Goal: Task Accomplishment & Management: Manage account settings

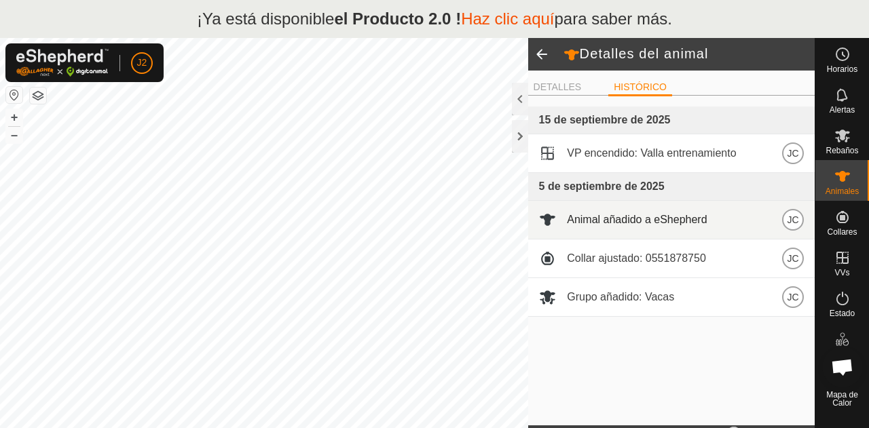
click at [741, 217] on div "Animal añadido a eShepherd JC" at bounding box center [671, 220] width 265 height 22
click at [626, 215] on font "Animal añadido a eShepherd" at bounding box center [637, 220] width 140 height 12
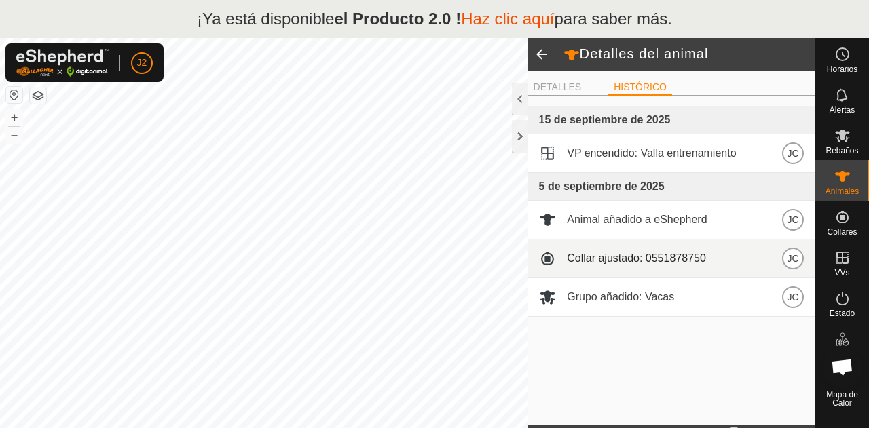
click at [624, 267] on div "Collar ajustado: 0551878750 JC" at bounding box center [671, 259] width 265 height 22
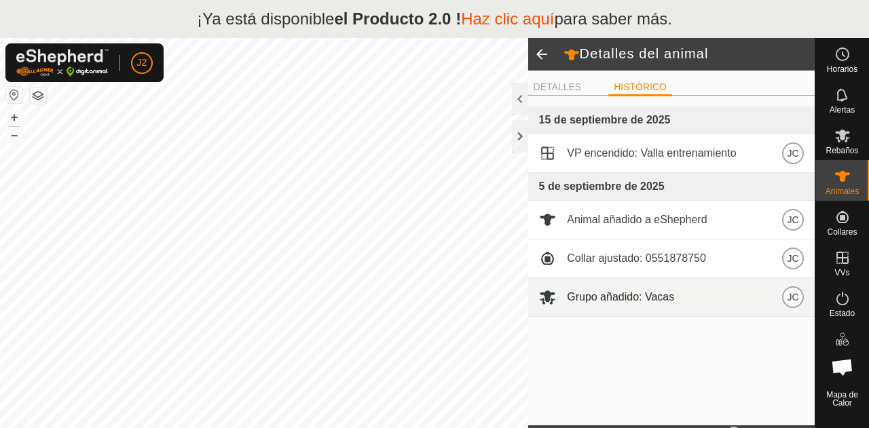
click at [623, 298] on font "Grupo añadido: Vacas" at bounding box center [620, 297] width 107 height 12
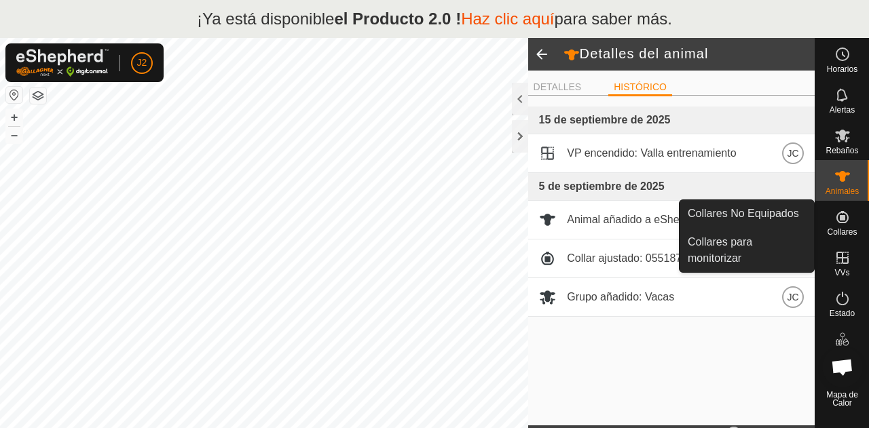
click at [857, 237] on div "Collares" at bounding box center [842, 221] width 54 height 41
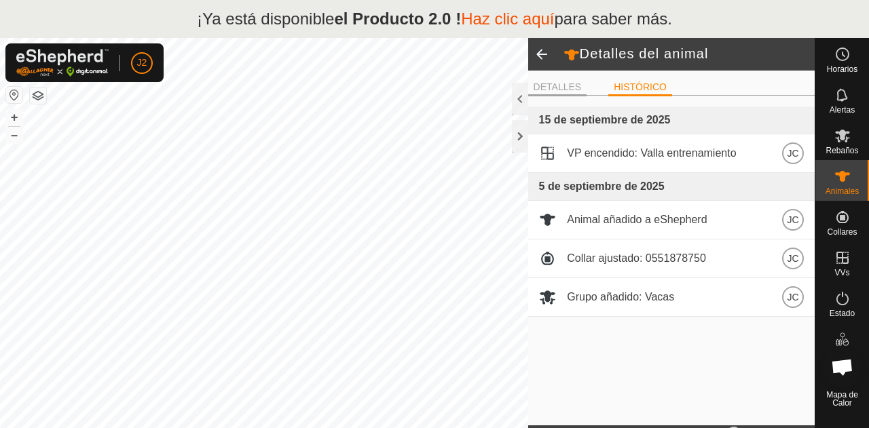
click at [551, 92] on font "DETALLES" at bounding box center [558, 86] width 48 height 11
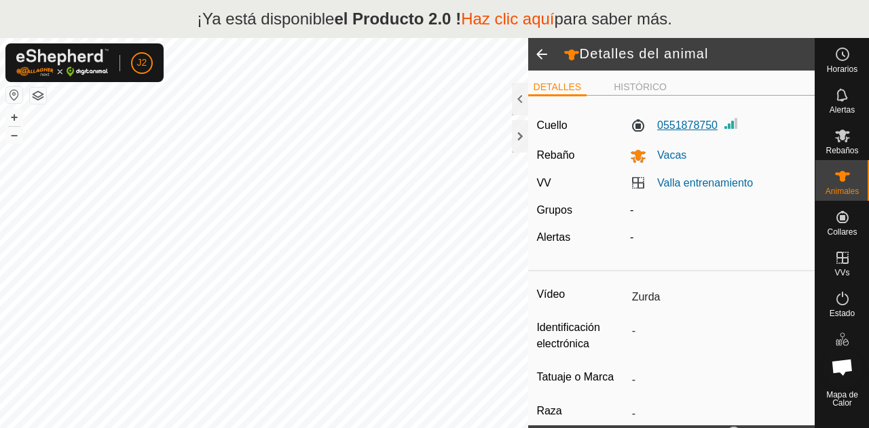
click at [665, 131] on label "0551878750" at bounding box center [674, 125] width 88 height 16
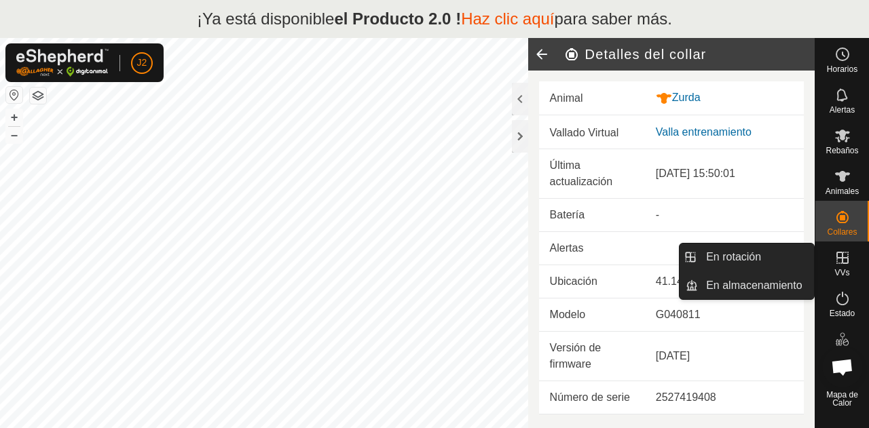
click at [842, 279] on div "VVs" at bounding box center [842, 262] width 54 height 41
click at [839, 255] on icon at bounding box center [842, 258] width 16 height 16
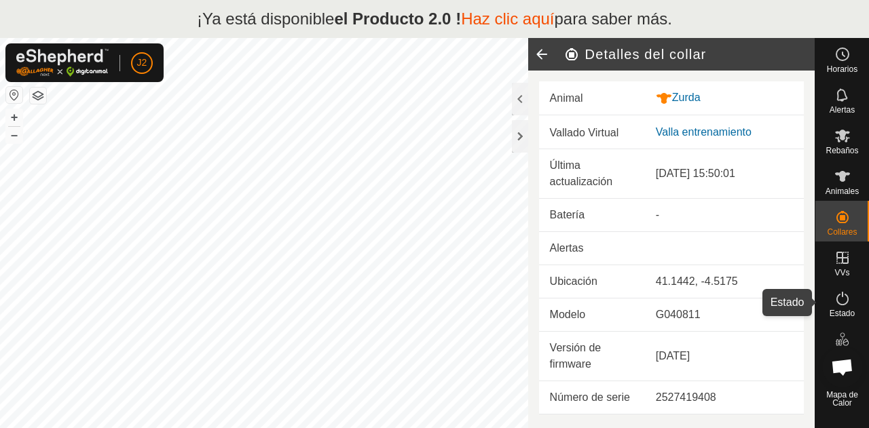
click at [840, 302] on icon at bounding box center [842, 299] width 16 height 16
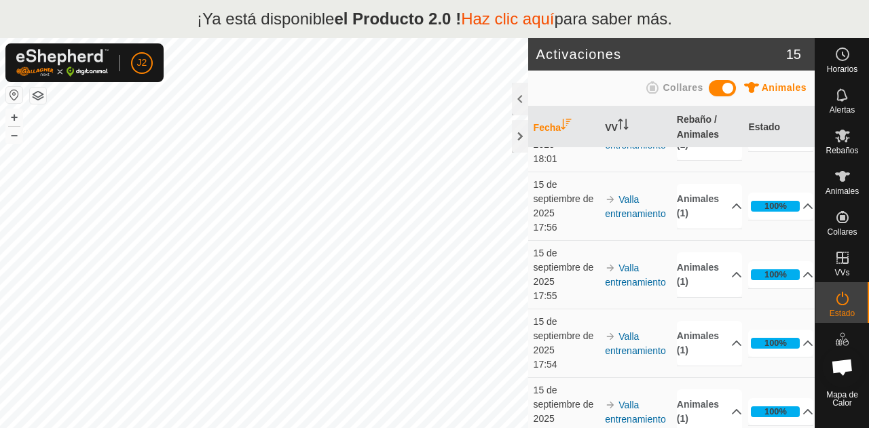
scroll to position [22, 0]
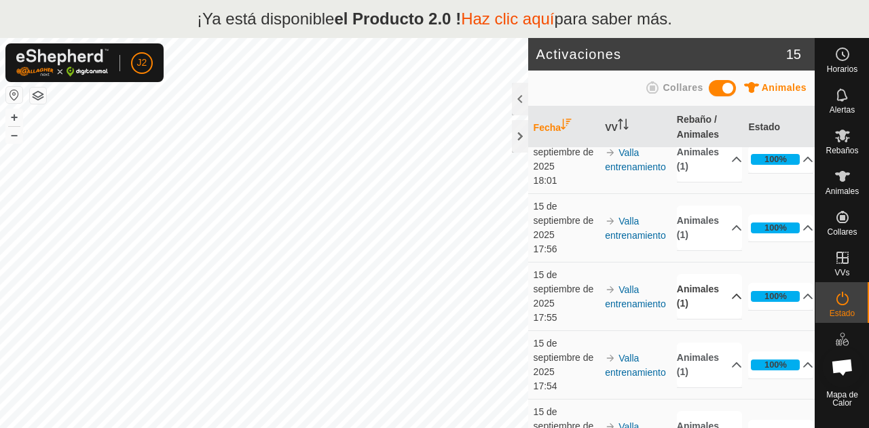
click at [720, 289] on p-accordion-header "Animales (1)" at bounding box center [709, 296] width 65 height 45
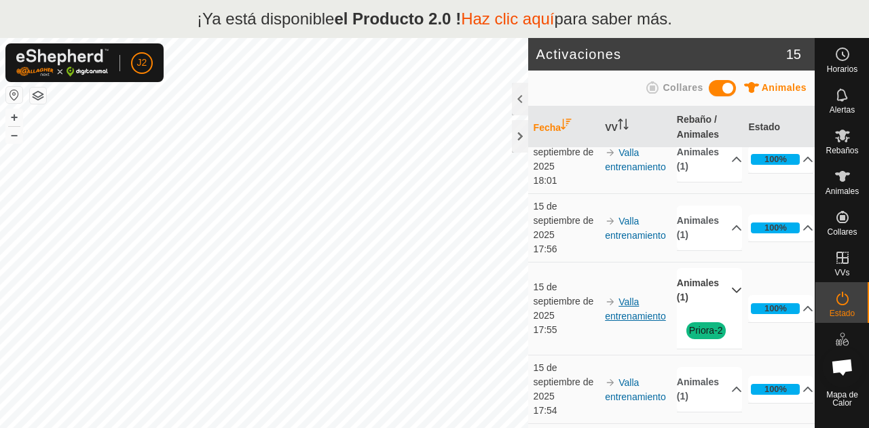
click at [620, 314] on font "Valla entrenamiento" at bounding box center [635, 309] width 61 height 25
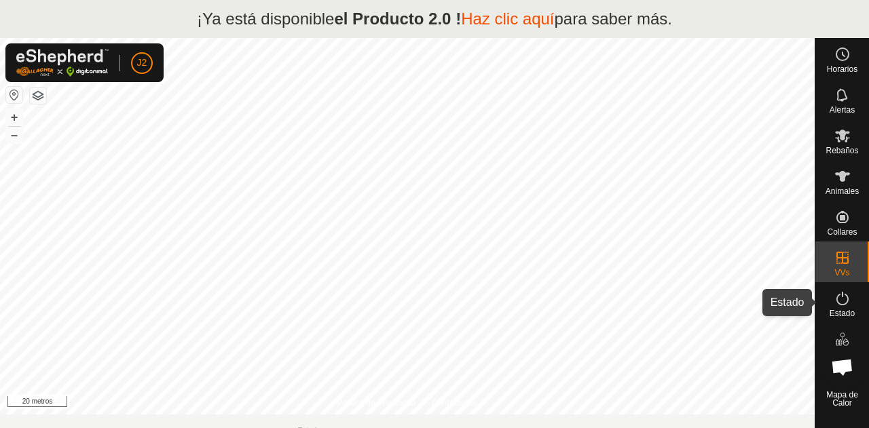
click at [832, 291] on es-activation-svg-icon at bounding box center [842, 299] width 24 height 22
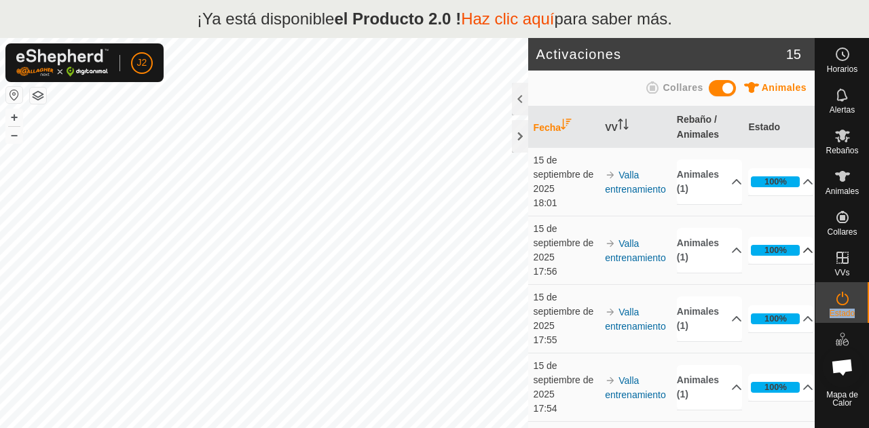
click at [782, 263] on p-accordion-header "100%" at bounding box center [780, 250] width 65 height 27
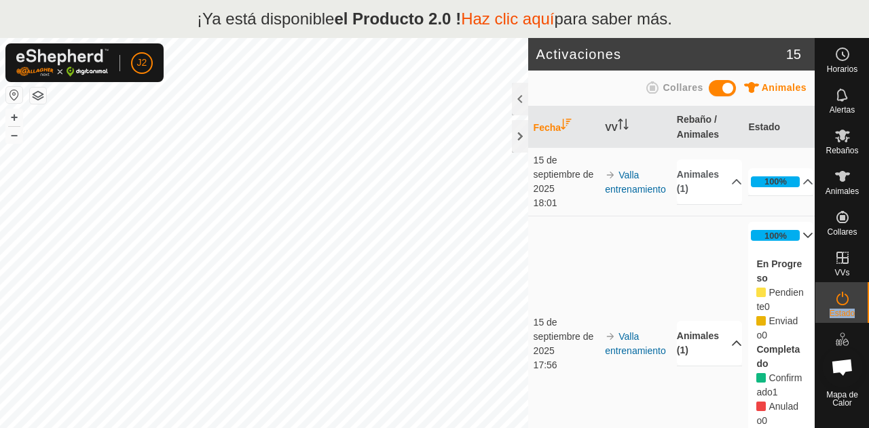
click at [703, 348] on p-accordion-header "Animales (1)" at bounding box center [709, 343] width 65 height 45
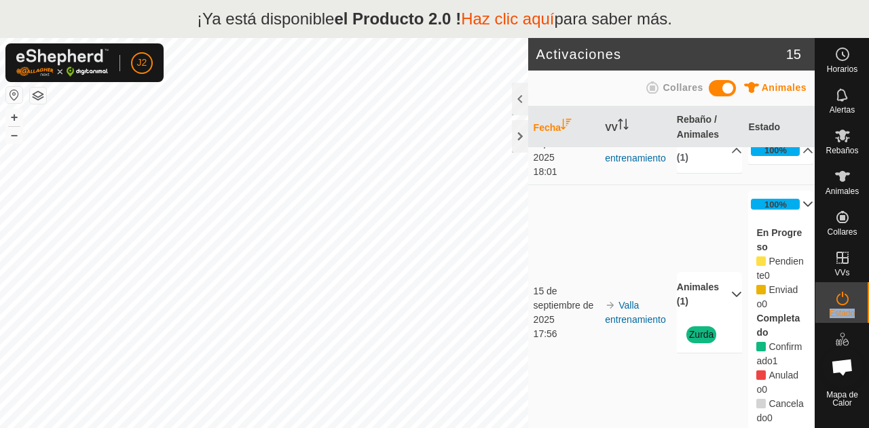
scroll to position [35, 0]
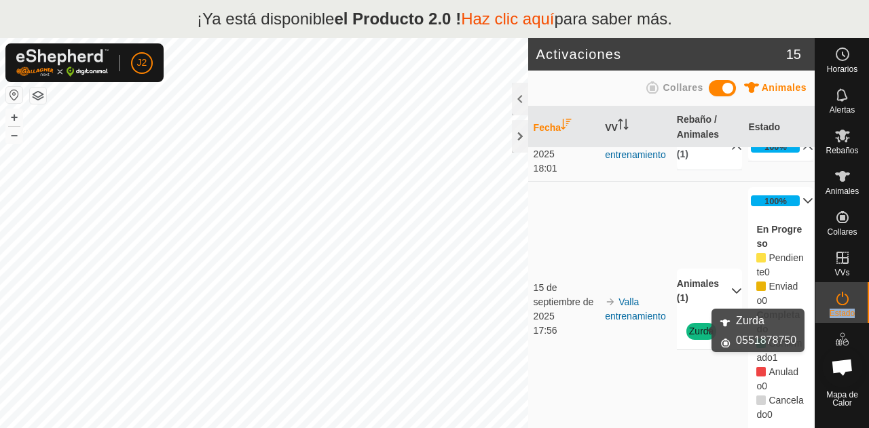
click at [697, 335] on font "Zurda" at bounding box center [701, 331] width 25 height 11
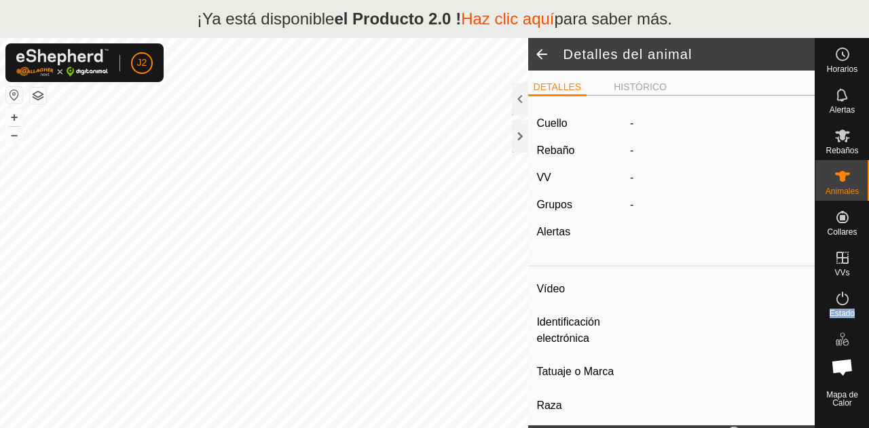
type input "Zurda"
type input "-"
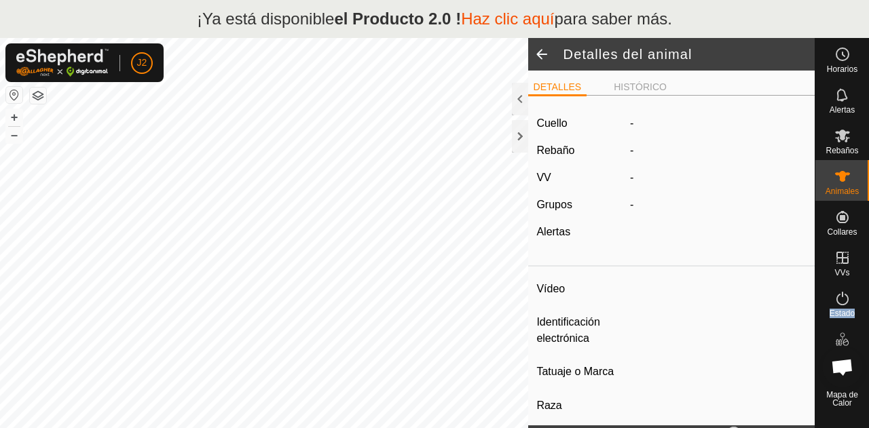
type input "0 kg"
type input "-"
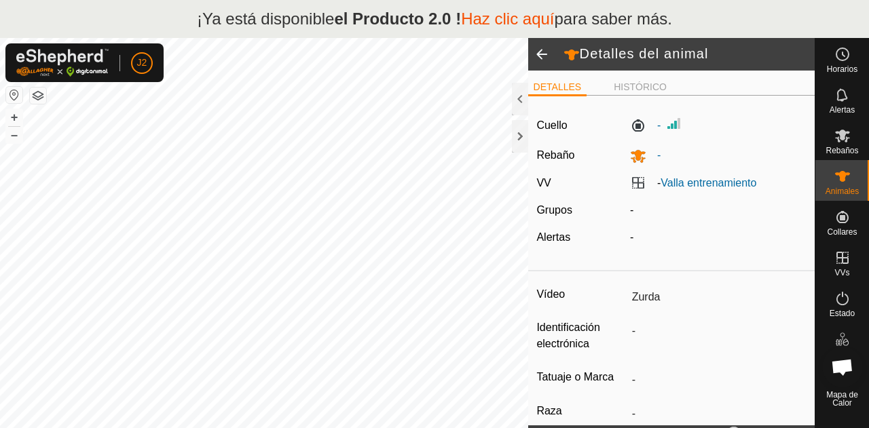
click at [646, 79] on ul "DETALLES HISTÓRICO" at bounding box center [671, 87] width 286 height 17
click at [646, 85] on font "HISTÓRICO" at bounding box center [640, 86] width 53 height 11
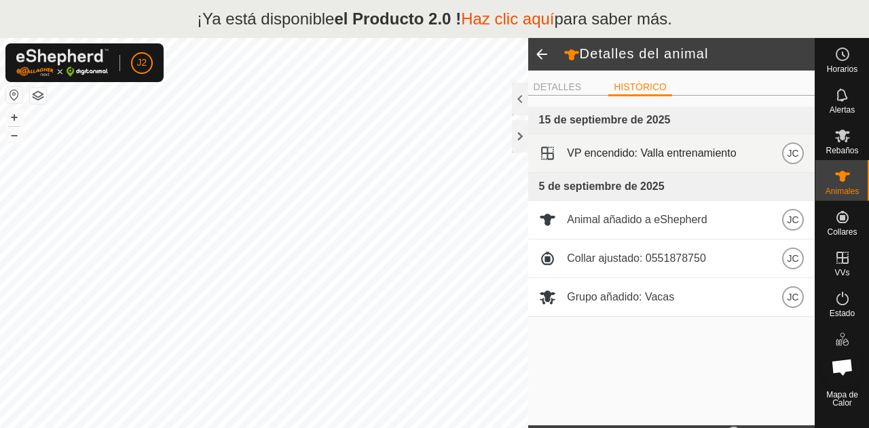
click at [705, 149] on font "VP encendido: Valla entrenamiento" at bounding box center [651, 153] width 169 height 12
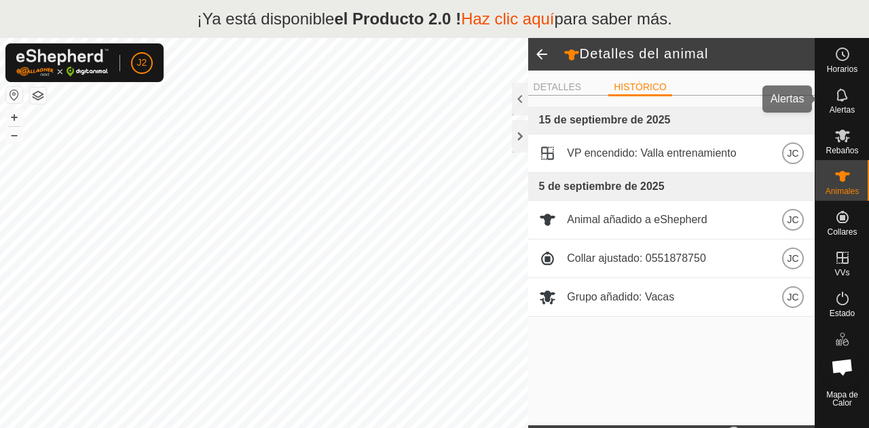
click at [859, 115] on div "Alertas" at bounding box center [842, 99] width 54 height 41
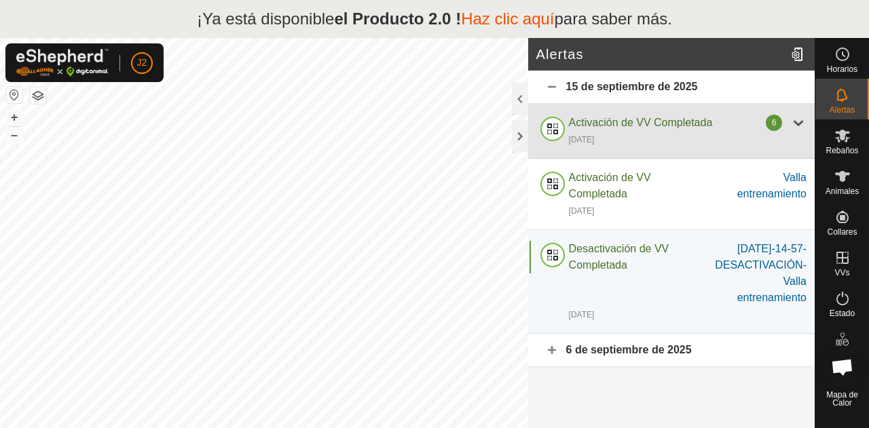
click at [777, 128] on div "6" at bounding box center [774, 123] width 16 height 16
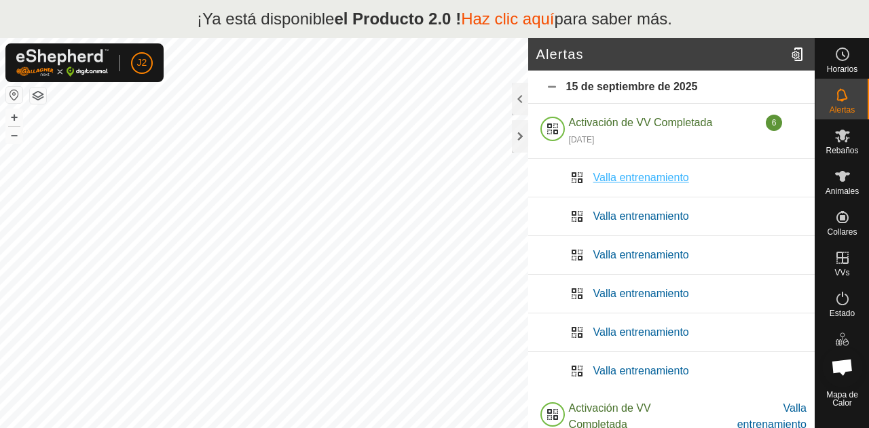
click at [648, 178] on font "Valla entrenamiento" at bounding box center [641, 178] width 96 height 12
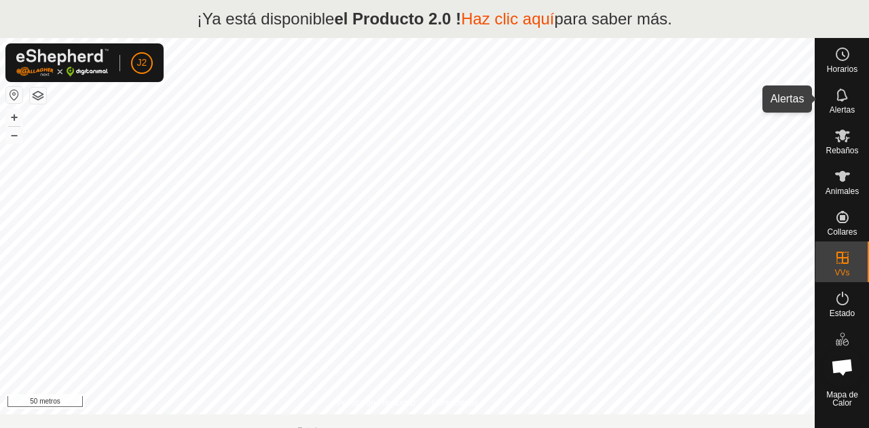
click at [847, 105] on font "Alertas" at bounding box center [842, 110] width 25 height 10
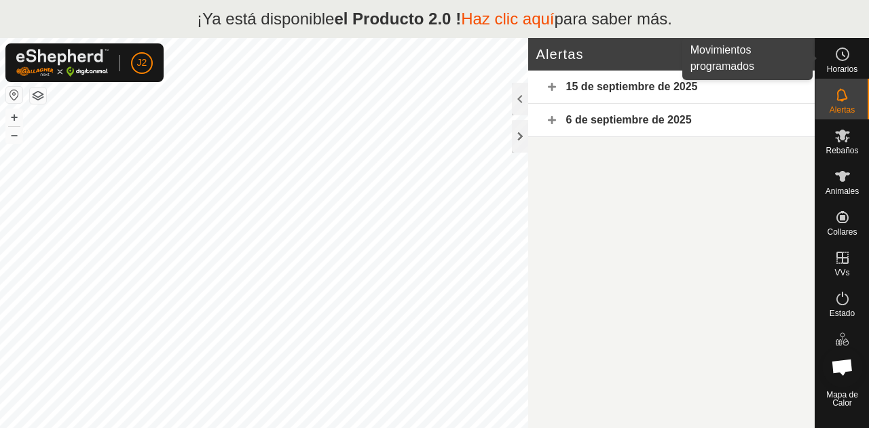
click at [844, 67] on font "Horarios" at bounding box center [842, 69] width 31 height 10
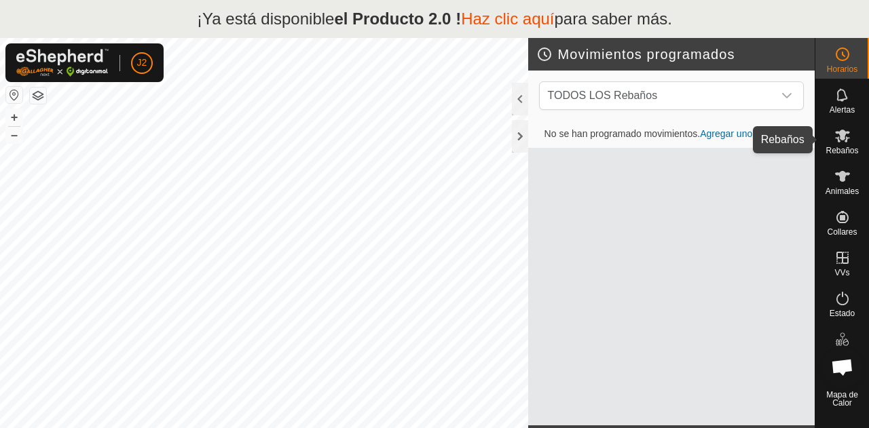
click at [838, 147] on font "Rebaños" at bounding box center [842, 151] width 33 height 10
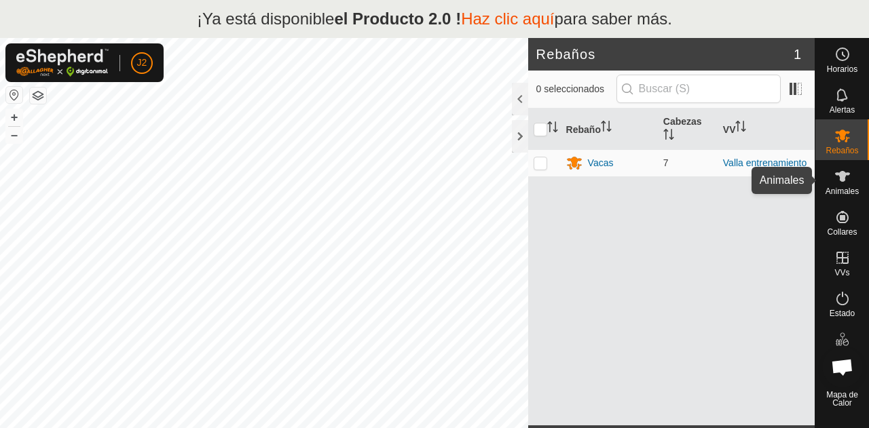
click at [830, 179] on es-animals-svg-icon at bounding box center [842, 177] width 24 height 22
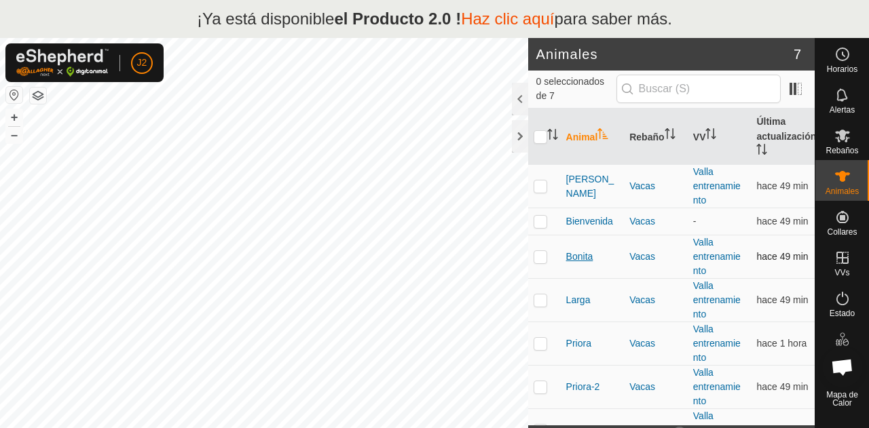
click at [578, 253] on font "Bonita" at bounding box center [579, 256] width 27 height 11
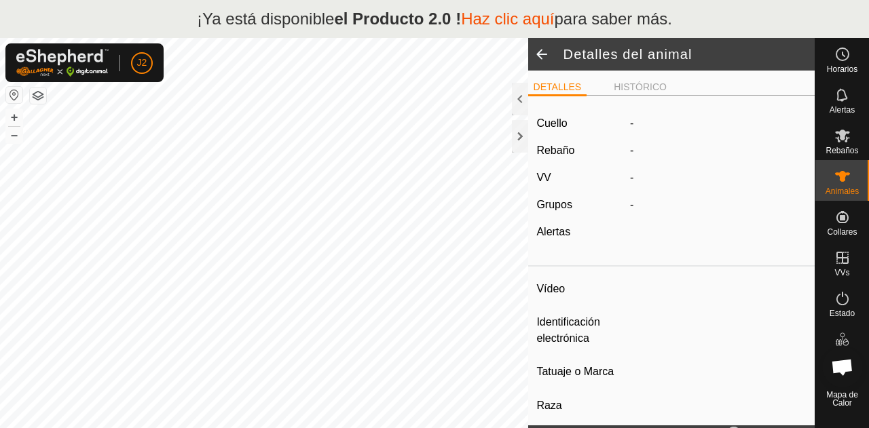
type input "Bonita"
type input "-"
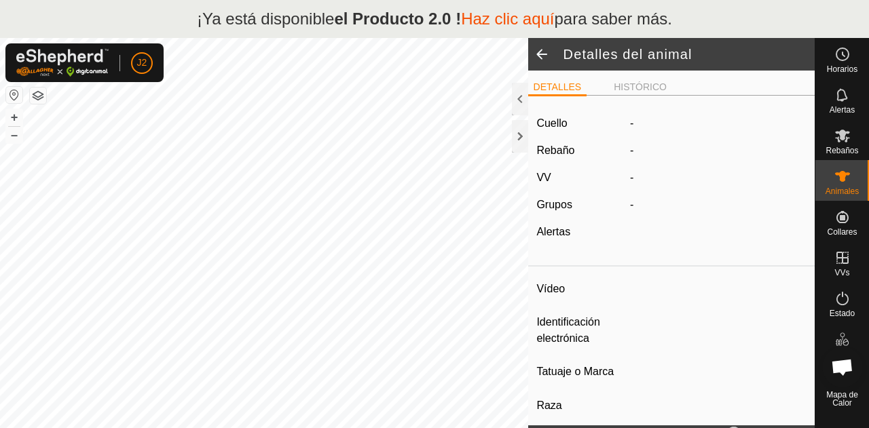
type input "0 kg"
type input "-"
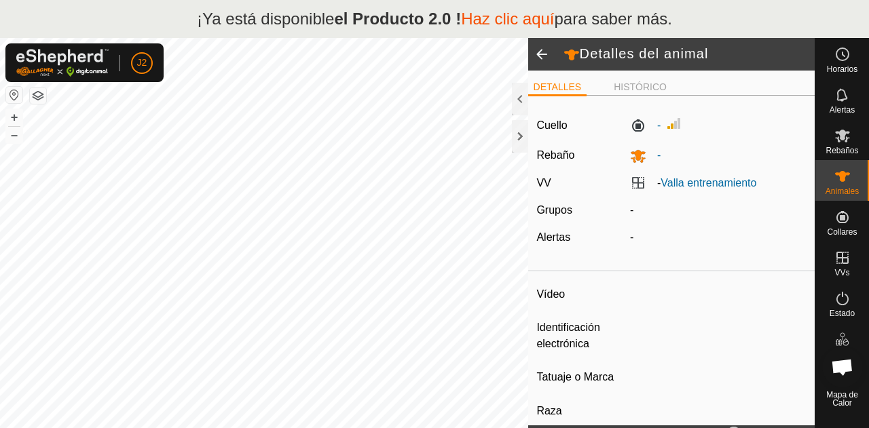
type input "Priora-2"
type input "-"
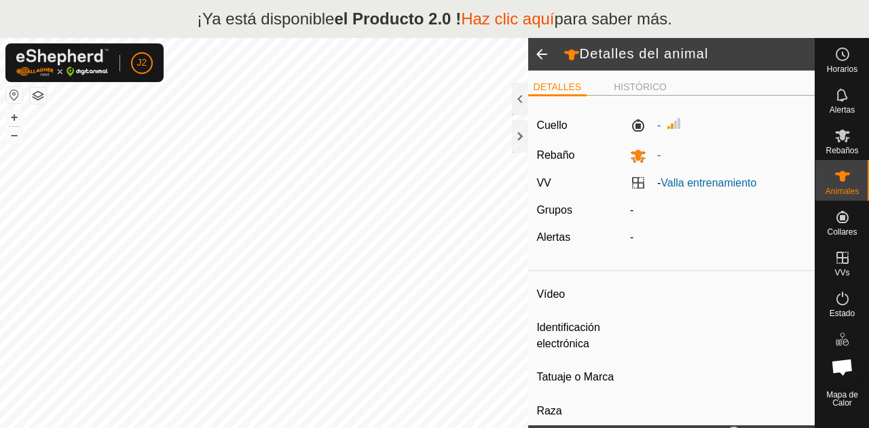
type input "0 kg"
type input "-"
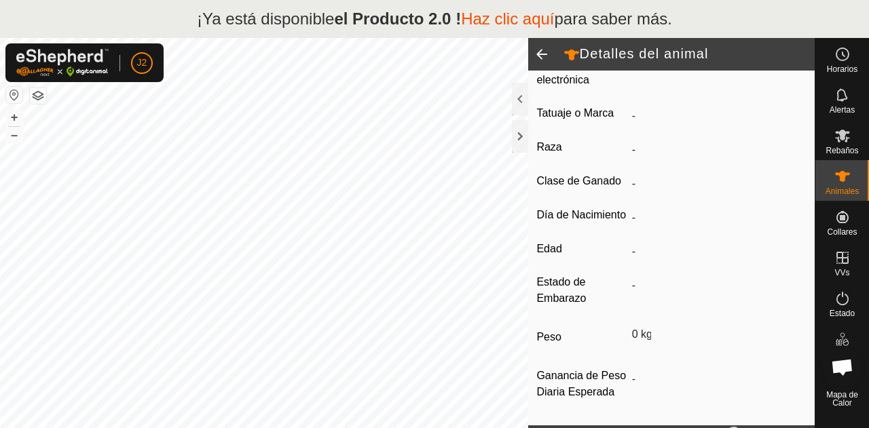
scroll to position [297, 0]
click at [513, 98] on div at bounding box center [520, 99] width 16 height 33
